Goal: Task Accomplishment & Management: Complete application form

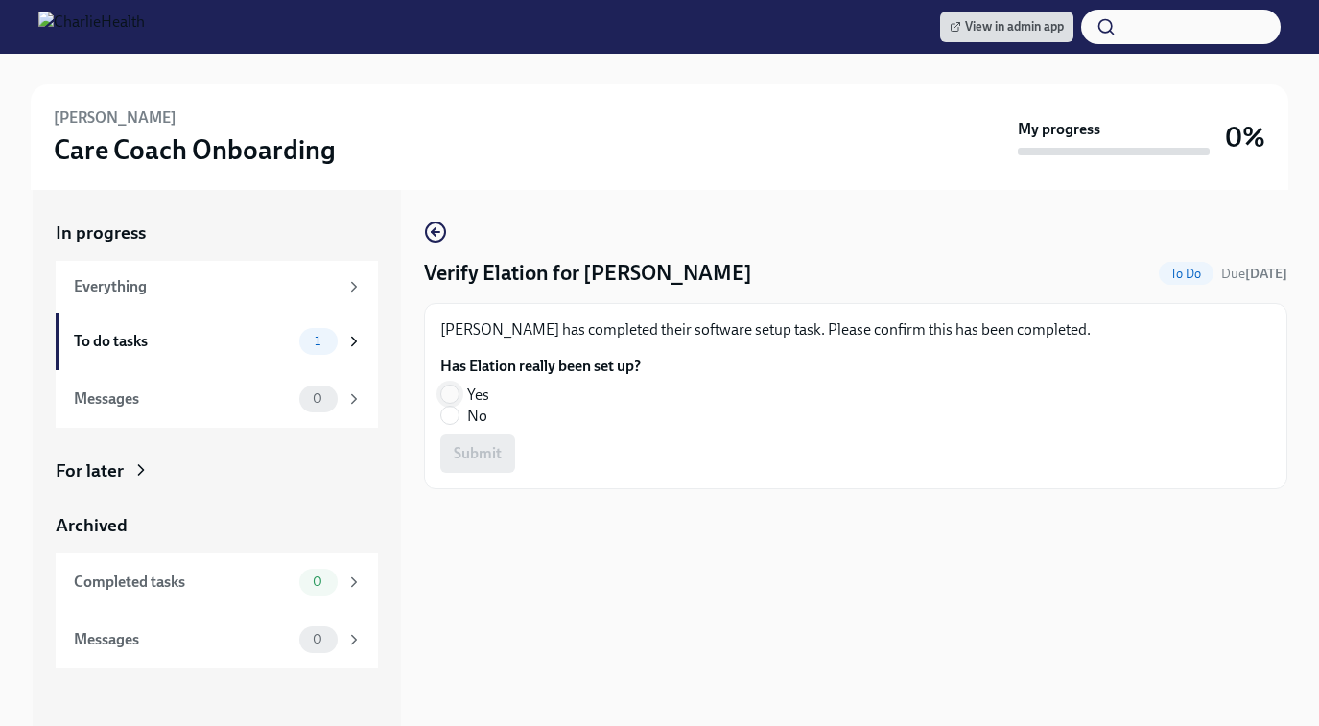
click at [450, 391] on input "Yes" at bounding box center [449, 394] width 17 height 17
radio input "true"
click at [470, 458] on span "Submit" at bounding box center [478, 453] width 48 height 19
click at [448, 392] on input "Yes" at bounding box center [449, 394] width 17 height 17
radio input "true"
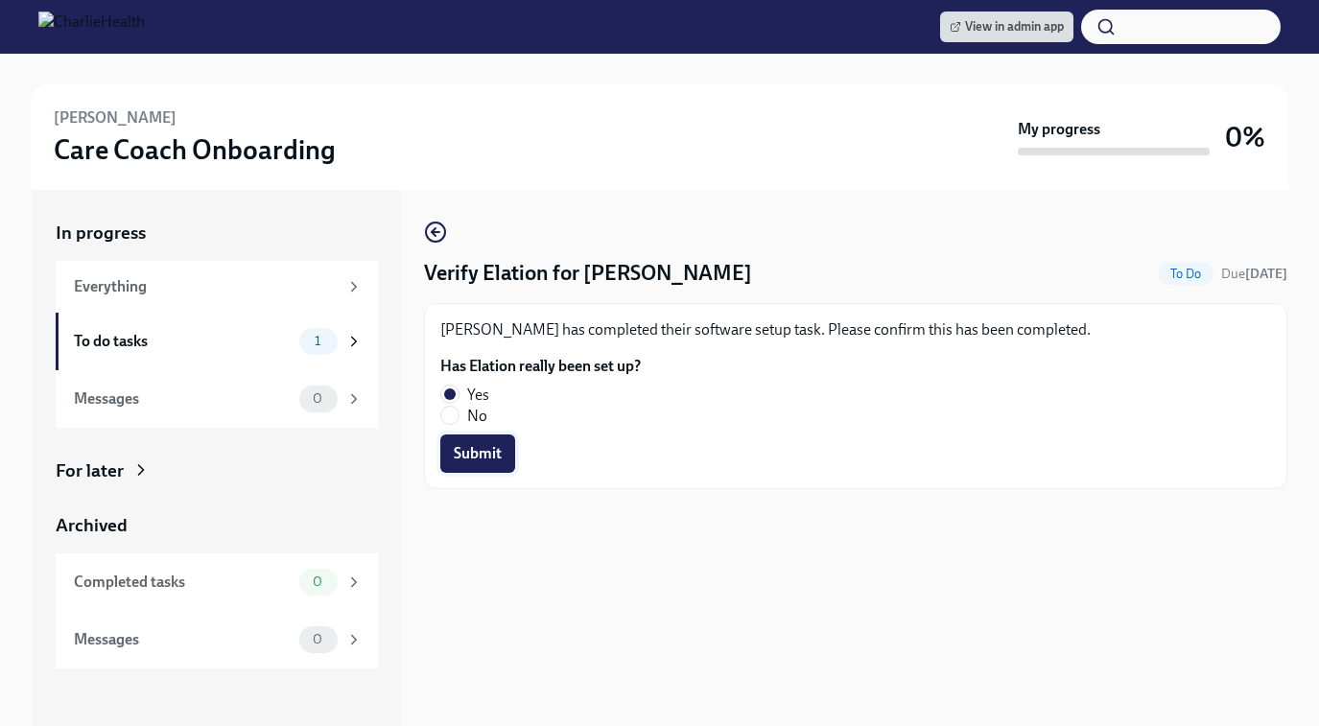
click at [459, 451] on span "Submit" at bounding box center [478, 453] width 48 height 19
click at [454, 398] on input "Yes" at bounding box center [449, 394] width 17 height 17
radio input "true"
click at [479, 474] on div "Brandon Smith has completed their software setup task. Please confirm this has …" at bounding box center [855, 396] width 863 height 186
click at [479, 450] on span "Submit" at bounding box center [478, 453] width 48 height 19
